Goal: Register for event/course

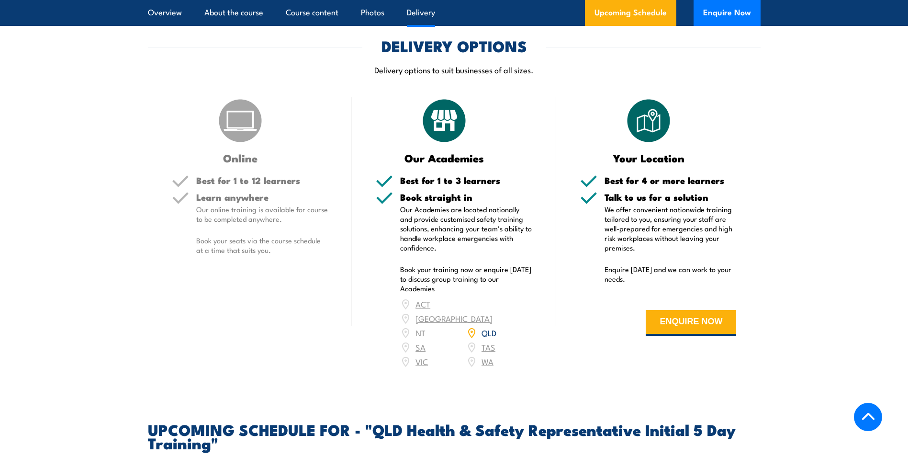
scroll to position [1293, 0]
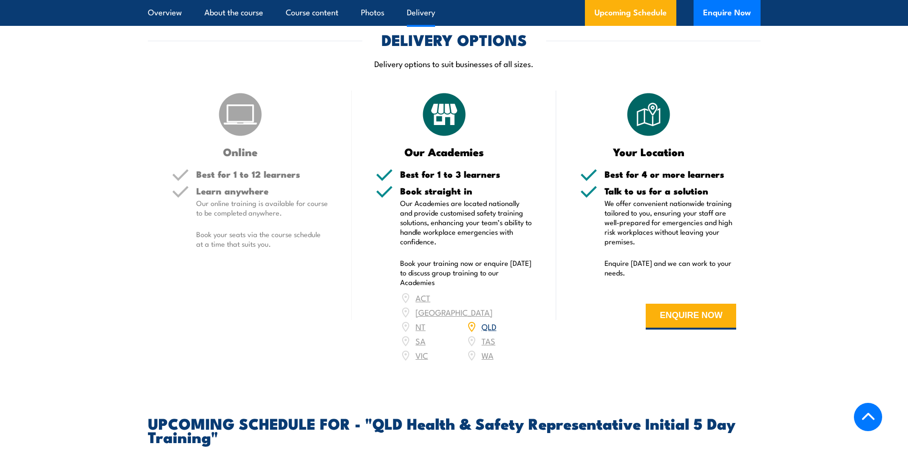
click at [493, 323] on link "QLD" at bounding box center [489, 325] width 15 height 11
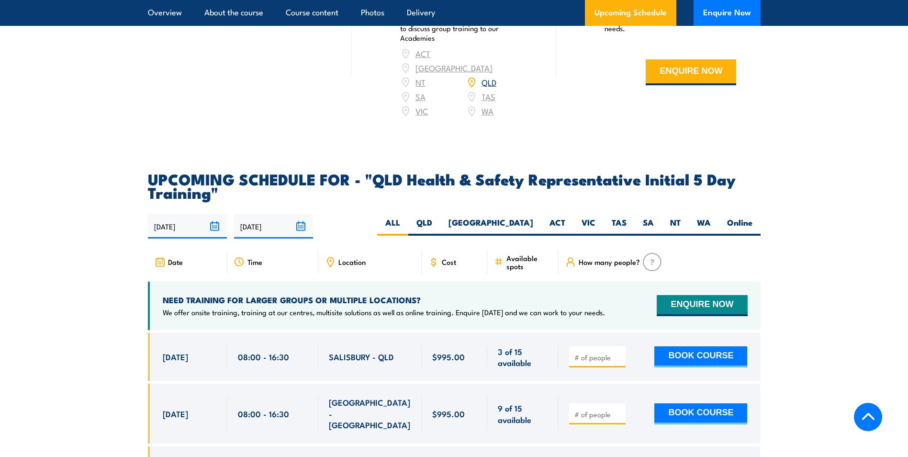
scroll to position [1566, 0]
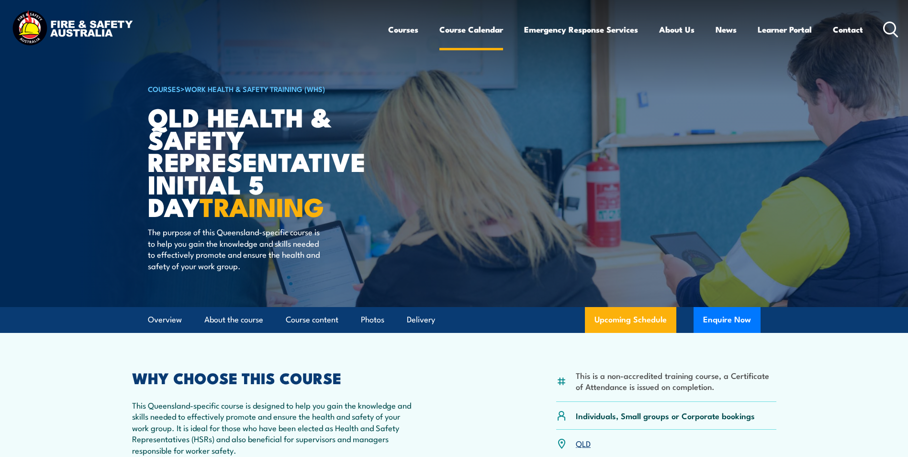
click at [461, 34] on link "Course Calendar" at bounding box center [471, 29] width 64 height 25
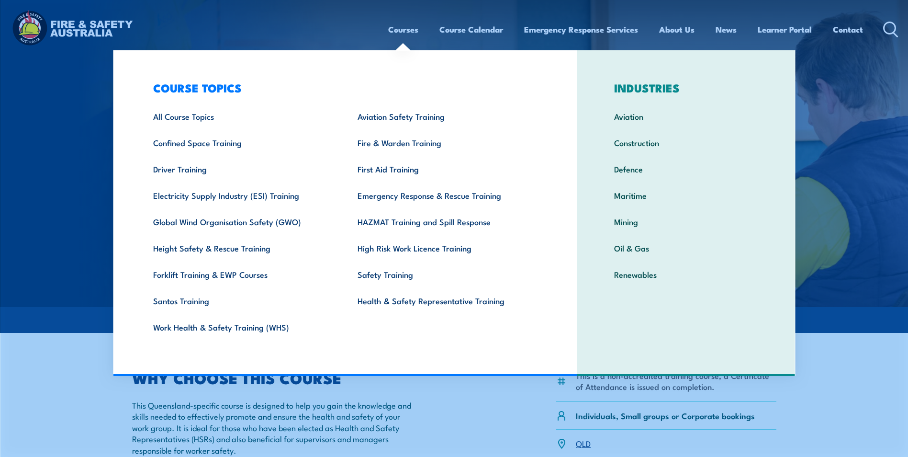
click at [388, 37] on link "Courses" at bounding box center [403, 29] width 30 height 25
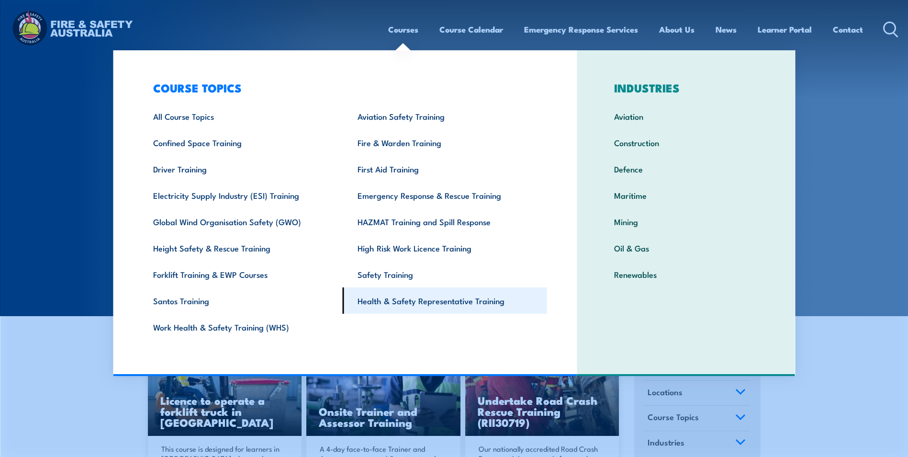
click at [423, 297] on link "Health & Safety Representative Training" at bounding box center [445, 300] width 204 height 26
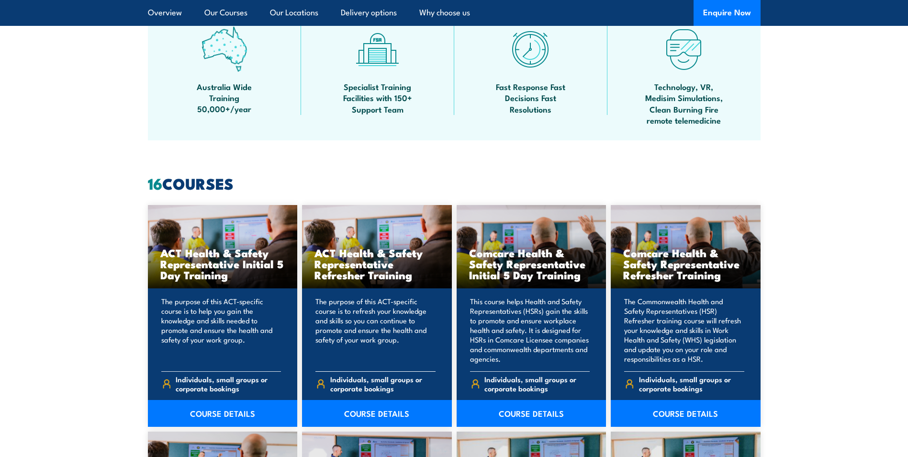
scroll to position [622, 0]
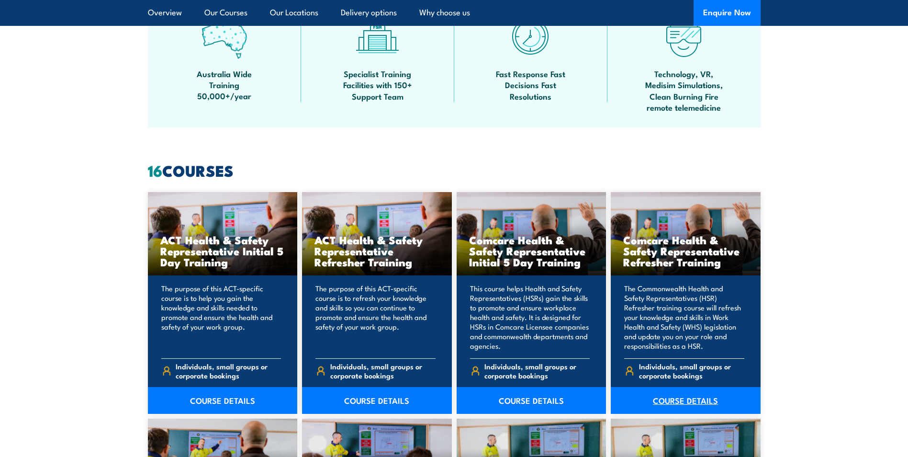
click at [700, 393] on link "COURSE DETAILS" at bounding box center [686, 400] width 150 height 27
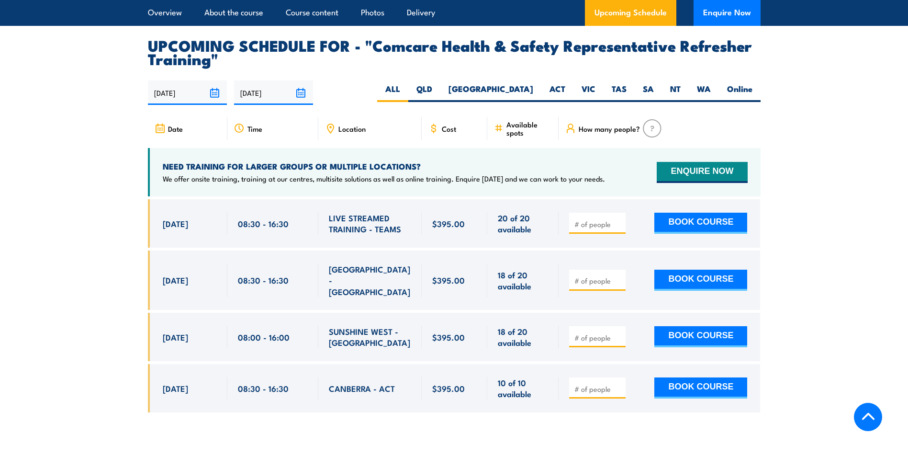
scroll to position [1580, 0]
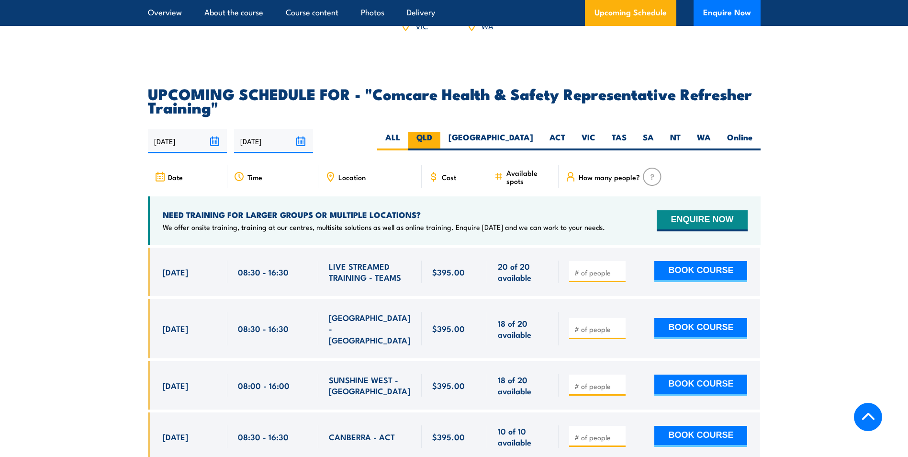
click at [440, 148] on label "QLD" at bounding box center [424, 141] width 32 height 19
click at [439, 138] on input "QLD" at bounding box center [435, 135] width 6 height 6
radio input "true"
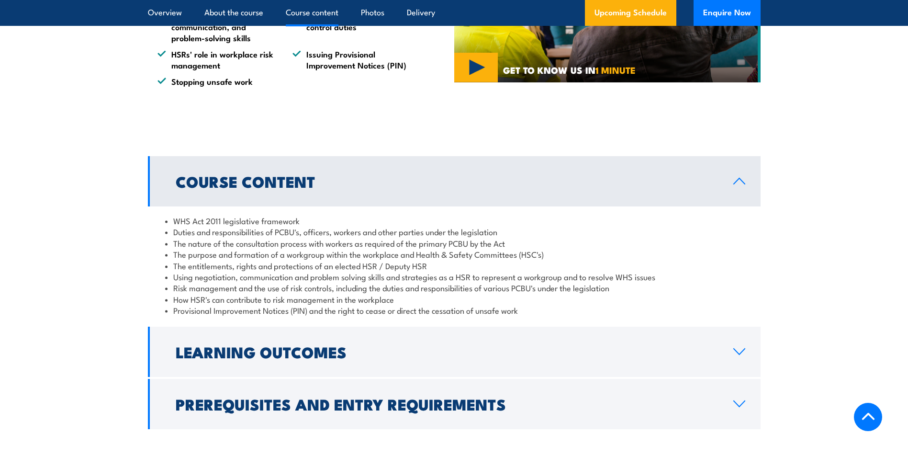
scroll to position [670, 0]
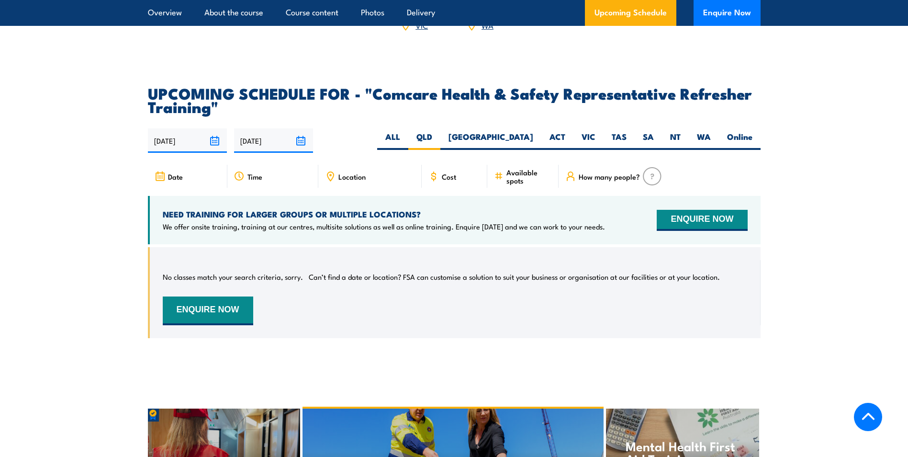
scroll to position [1675, 0]
